Goal: Submit feedback/report problem

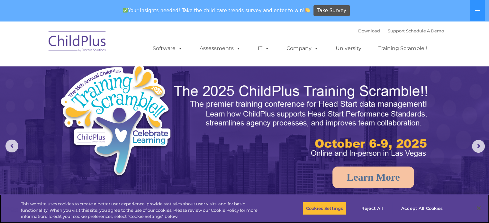
select select "MEDIUM"
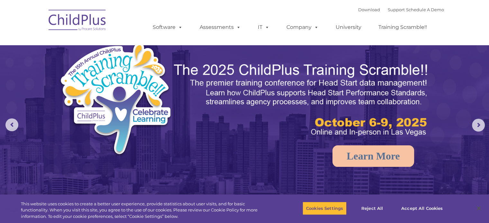
select select "MEDIUM"
